Goal: Task Accomplishment & Management: Manage account settings

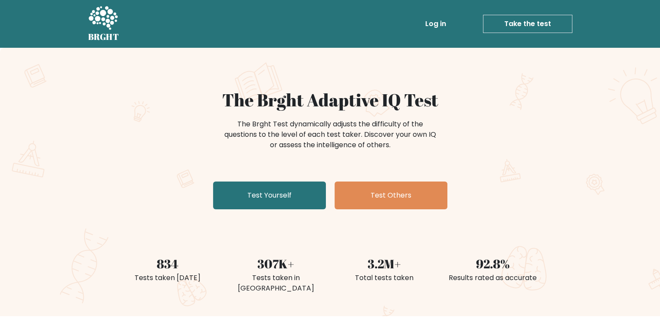
click at [436, 31] on link "Log in" at bounding box center [436, 23] width 28 height 17
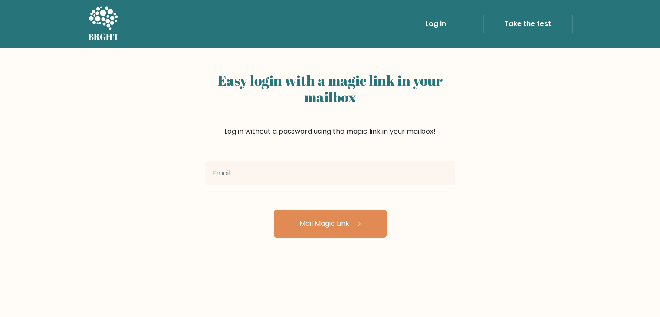
click at [349, 168] on input "email" at bounding box center [330, 173] width 250 height 24
type input "mirzanomaanmirza@gmail.com"
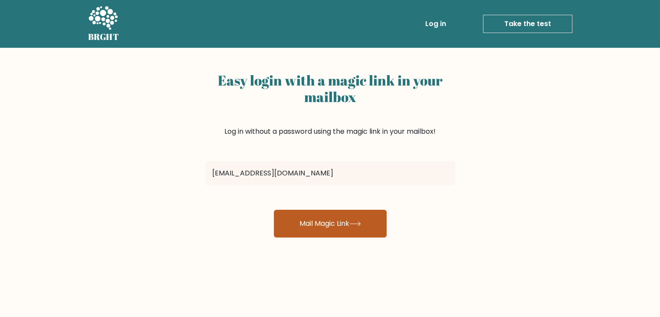
click at [302, 224] on button "Mail Magic Link" at bounding box center [330, 224] width 113 height 28
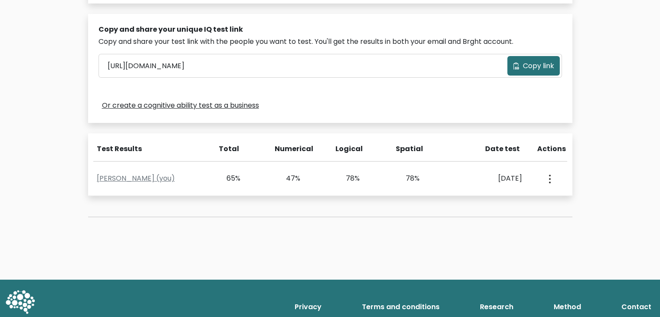
scroll to position [261, 0]
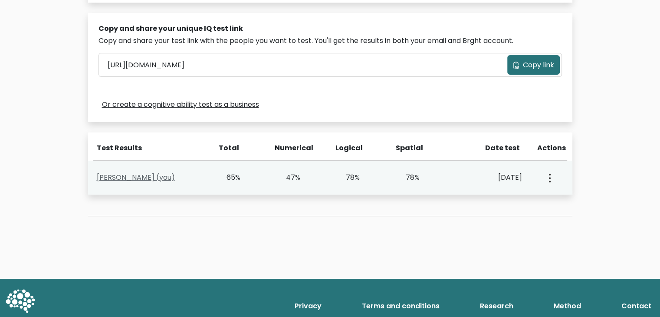
click at [138, 172] on link "[PERSON_NAME] (you)" at bounding box center [136, 177] width 78 height 10
